Goal: Go to known website: Go to known website

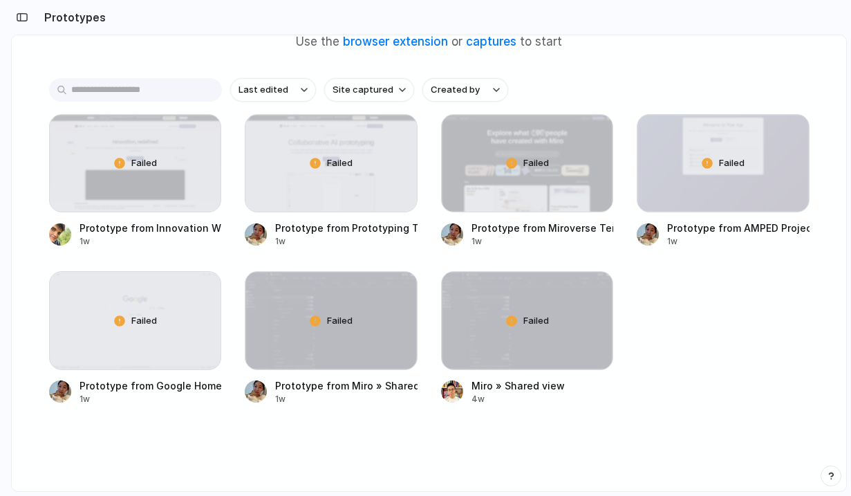
scroll to position [123, 0]
